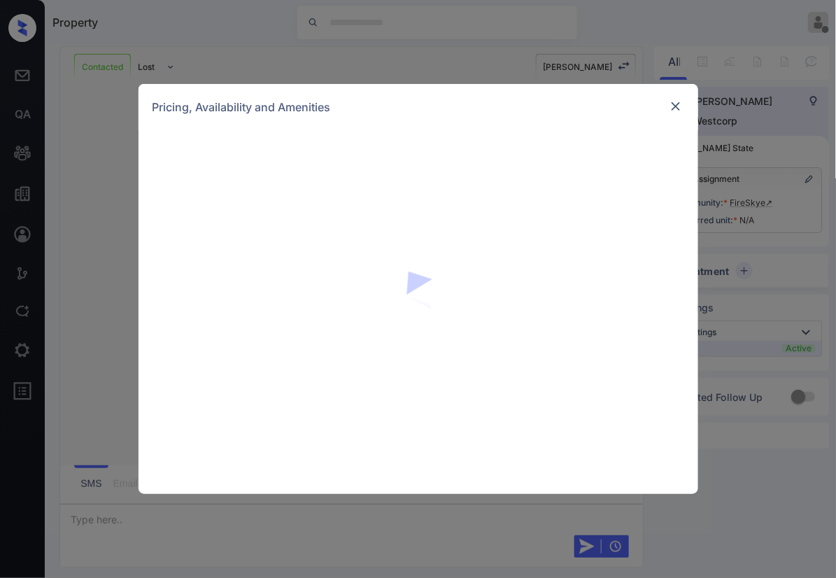
scroll to position [6820, 0]
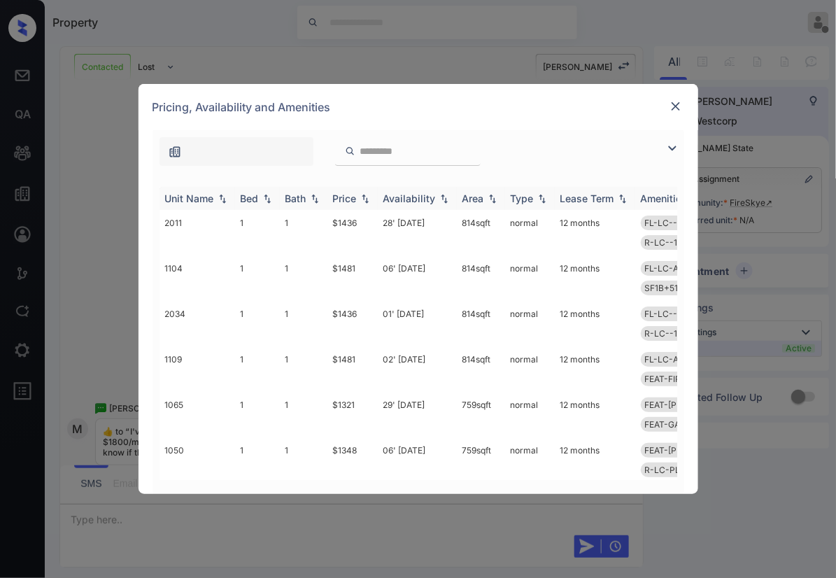
click at [262, 194] on img at bounding box center [267, 199] width 14 height 10
click at [262, 194] on img at bounding box center [267, 198] width 14 height 10
click at [262, 194] on img at bounding box center [267, 199] width 14 height 10
click at [262, 194] on img at bounding box center [267, 198] width 14 height 10
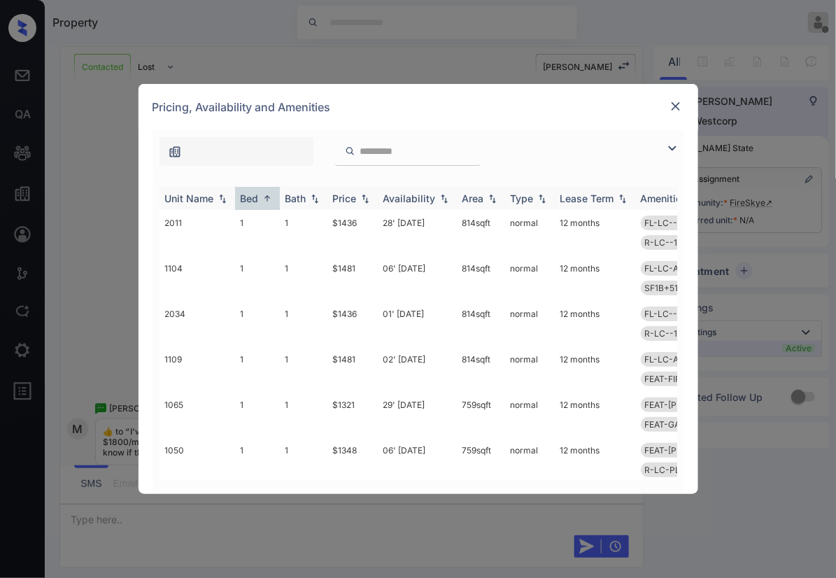
click at [262, 194] on img at bounding box center [267, 198] width 14 height 10
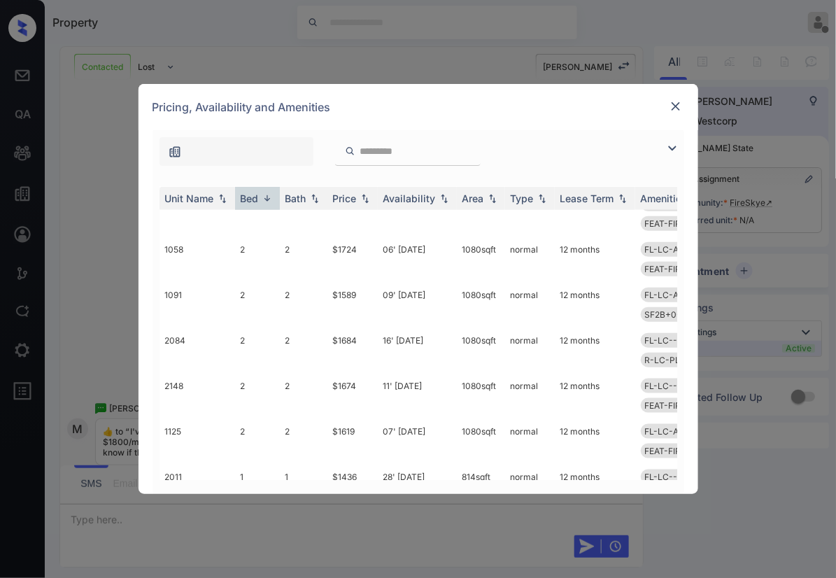
scroll to position [388, 0]
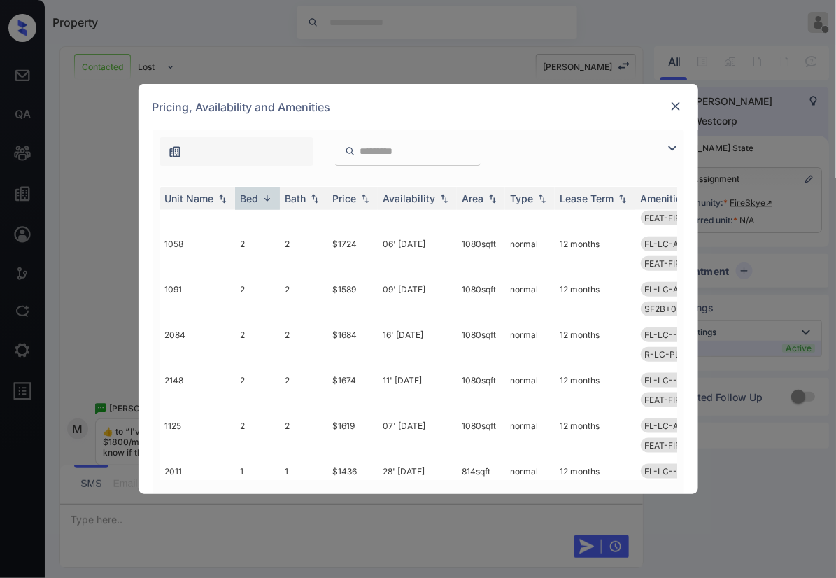
click at [82, 176] on div "**********" at bounding box center [418, 289] width 836 height 578
click at [87, 176] on div "**********" at bounding box center [418, 289] width 836 height 578
click at [673, 103] on img at bounding box center [676, 106] width 14 height 14
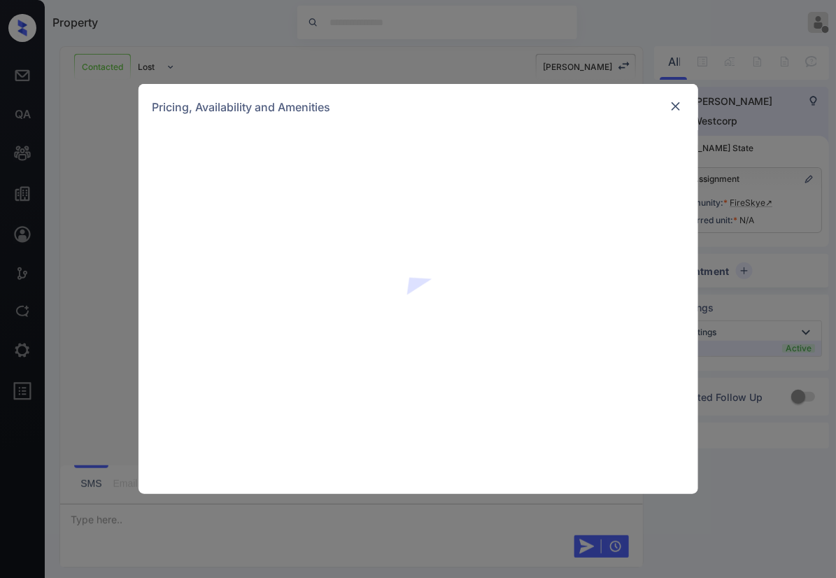
scroll to position [6820, 0]
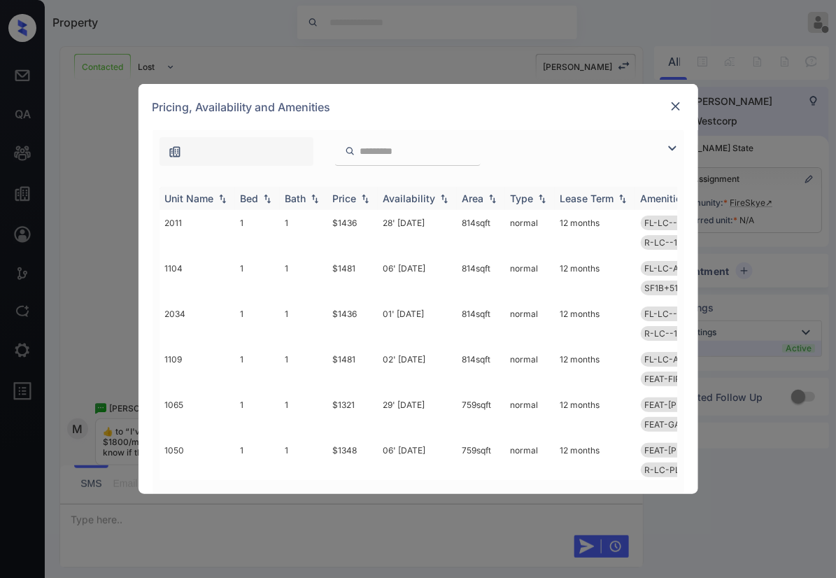
click at [266, 196] on img at bounding box center [267, 199] width 14 height 10
click at [266, 196] on img at bounding box center [267, 198] width 14 height 10
click at [264, 196] on img at bounding box center [267, 199] width 14 height 10
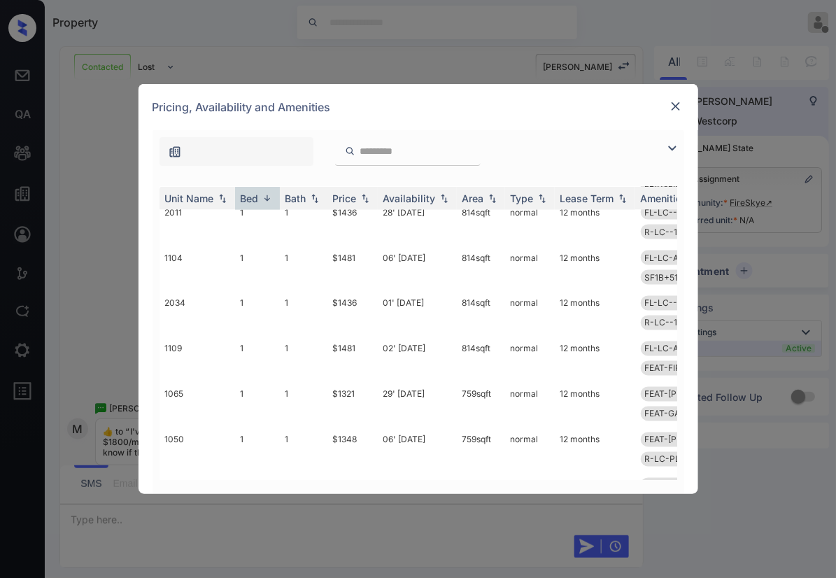
scroll to position [662, 0]
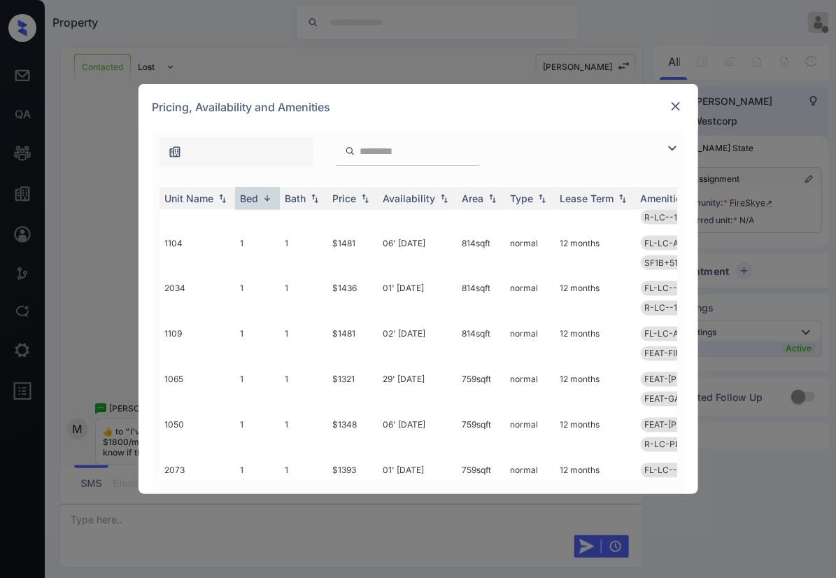
click at [674, 108] on img at bounding box center [676, 106] width 14 height 14
